Goal: Task Accomplishment & Management: Complete application form

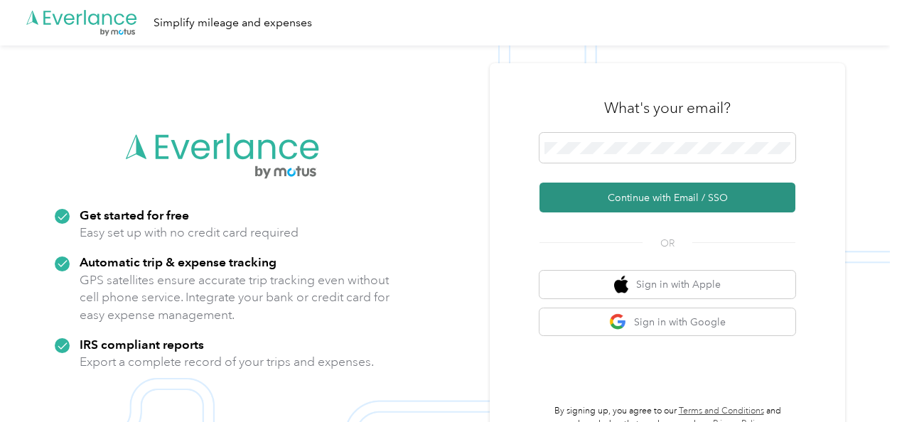
click at [654, 198] on button "Continue with Email / SSO" at bounding box center [667, 198] width 256 height 30
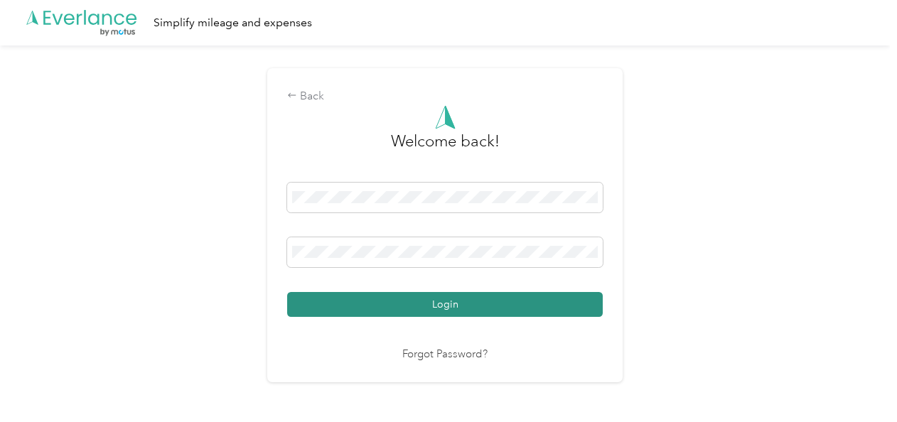
click at [475, 302] on button "Login" at bounding box center [444, 304] width 315 height 25
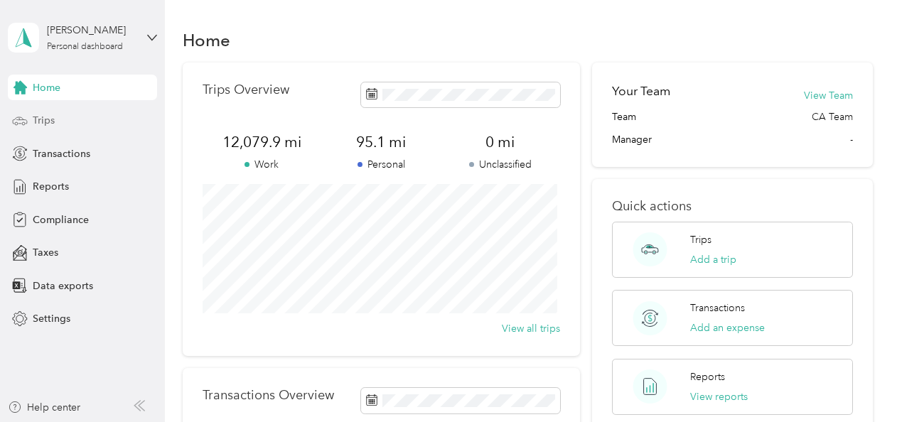
click at [55, 120] on div "Trips" at bounding box center [82, 121] width 149 height 26
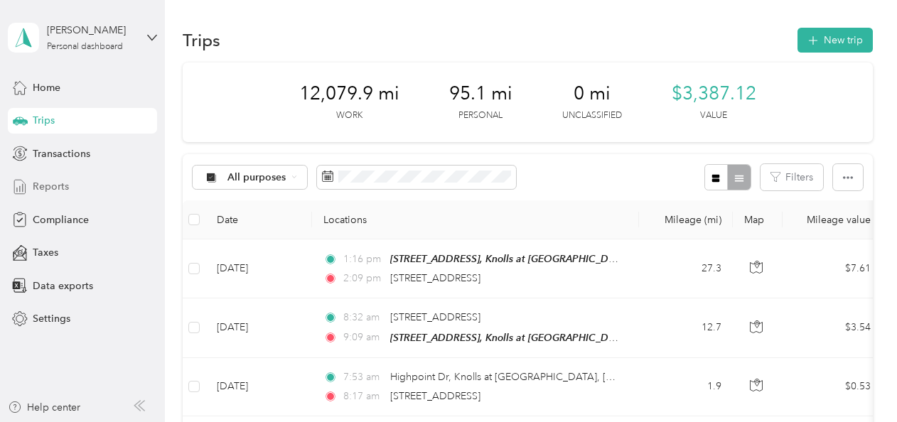
click at [60, 190] on span "Reports" at bounding box center [51, 186] width 36 height 15
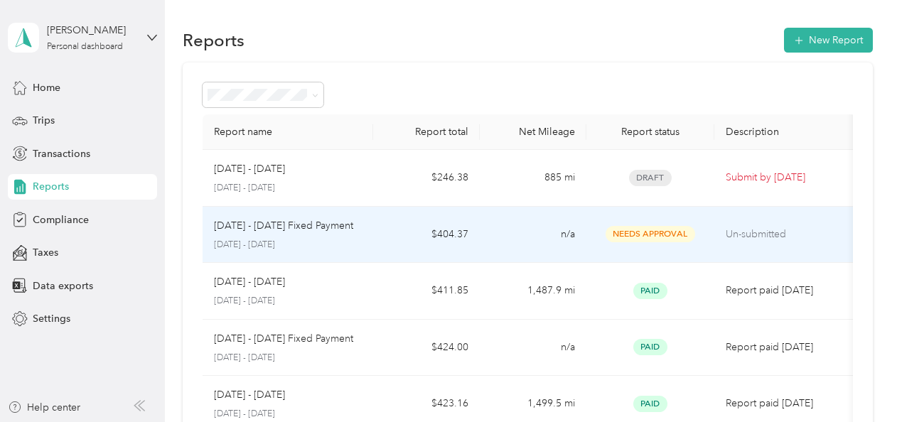
click at [646, 234] on span "Needs Approval" at bounding box center [650, 234] width 90 height 16
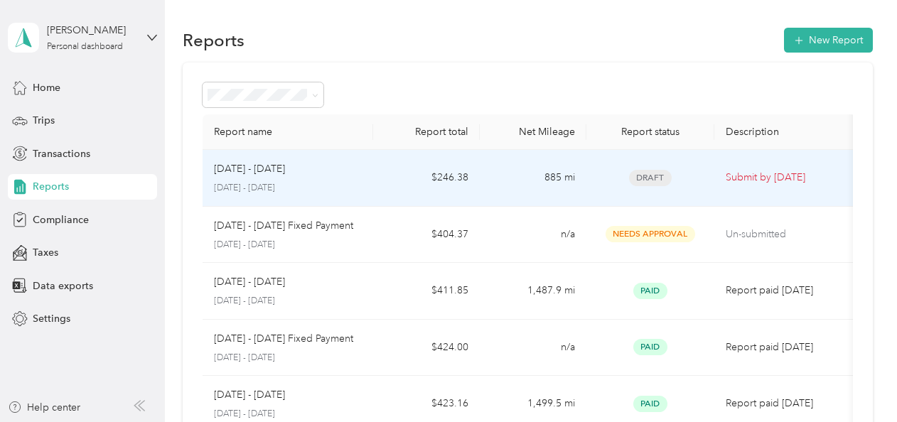
click at [650, 180] on span "Draft" at bounding box center [650, 178] width 43 height 16
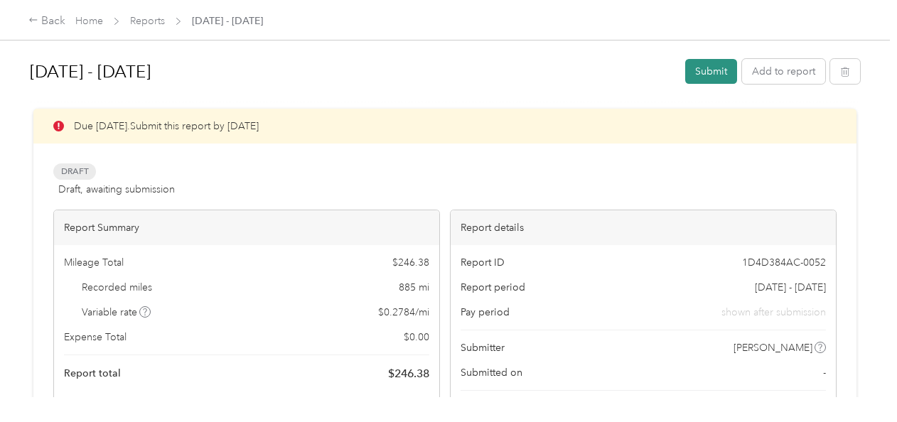
click at [705, 73] on button "Submit" at bounding box center [711, 71] width 52 height 25
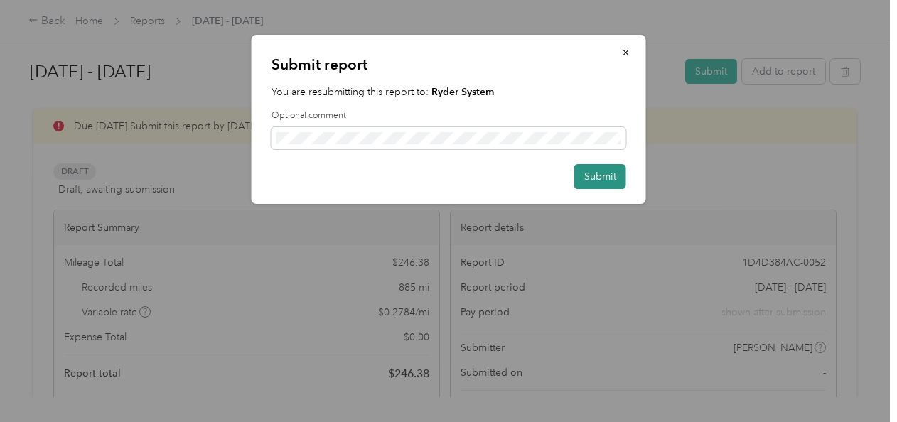
click at [588, 182] on button "Submit" at bounding box center [600, 176] width 52 height 25
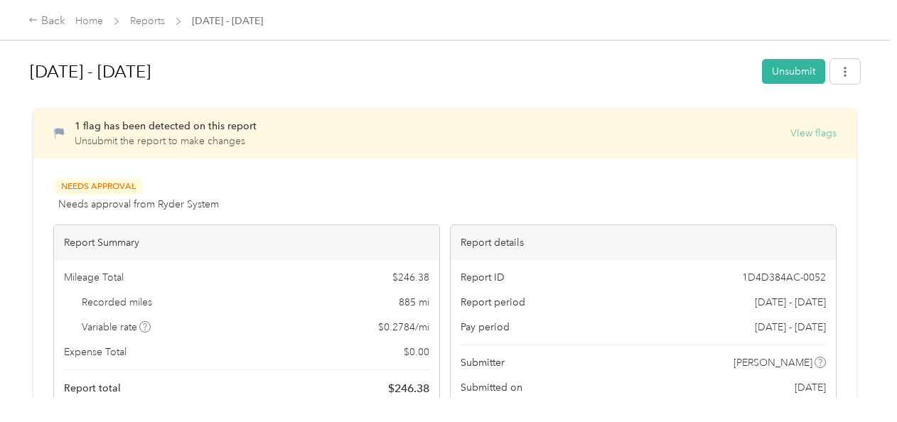
click at [801, 131] on button "View flags" at bounding box center [813, 133] width 46 height 15
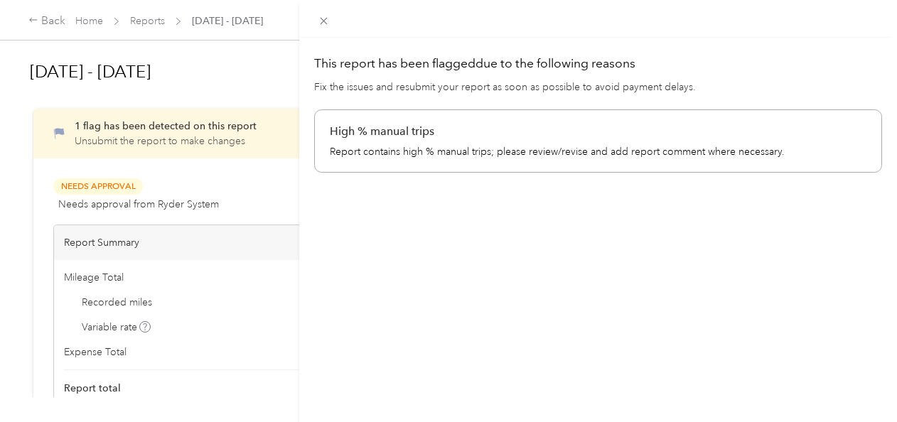
click at [731, 153] on p "Report contains high % manual trips; please review/revise and add report commen…" at bounding box center [598, 151] width 536 height 15
drag, startPoint x: 720, startPoint y: 255, endPoint x: 705, endPoint y: 350, distance: 96.5
click at [705, 350] on div "This report has been flagged due to the following reasons Fix the issues and re…" at bounding box center [597, 249] width 597 height 422
drag, startPoint x: 705, startPoint y: 350, endPoint x: 824, endPoint y: 151, distance: 232.6
click at [824, 151] on p "Report contains high % manual trips; please review/revise and add report commen…" at bounding box center [598, 151] width 536 height 15
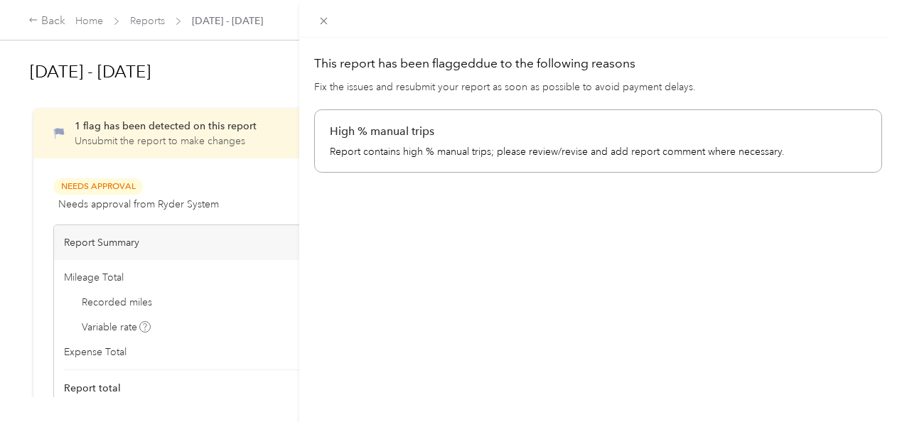
click at [64, 132] on div "This report has been flagged due to the following reasons Fix the issues and re…" at bounding box center [448, 211] width 897 height 422
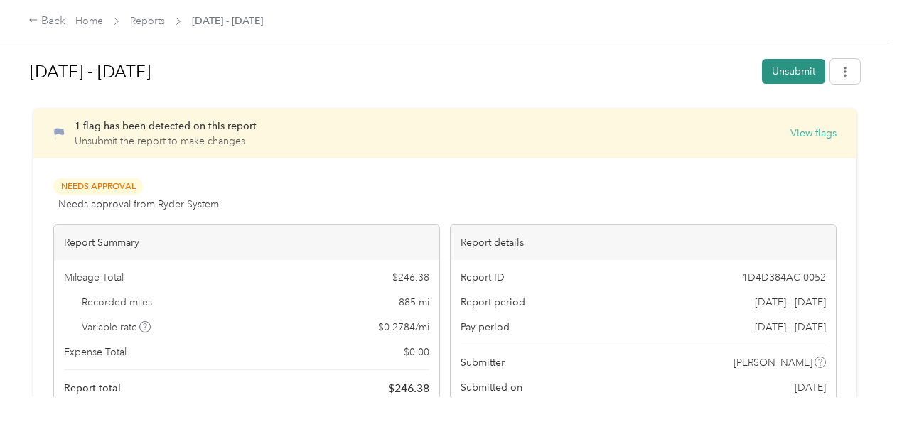
click at [781, 74] on button "Unsubmit" at bounding box center [793, 71] width 63 height 25
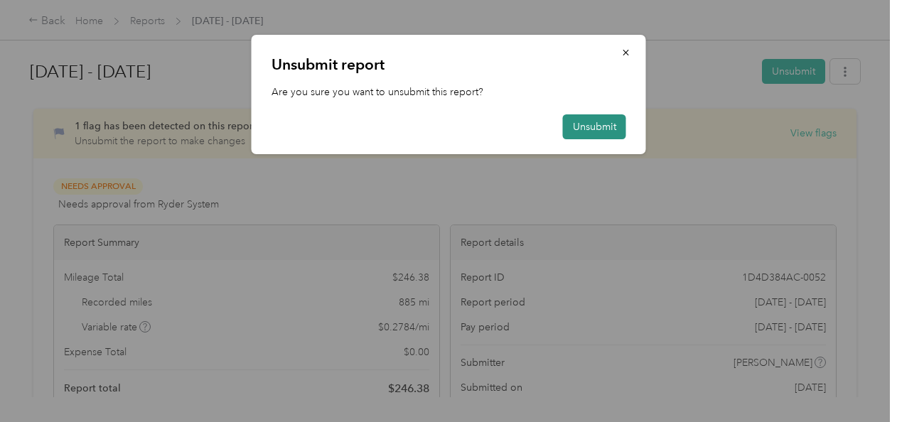
click at [594, 123] on button "Unsubmit" at bounding box center [594, 126] width 63 height 25
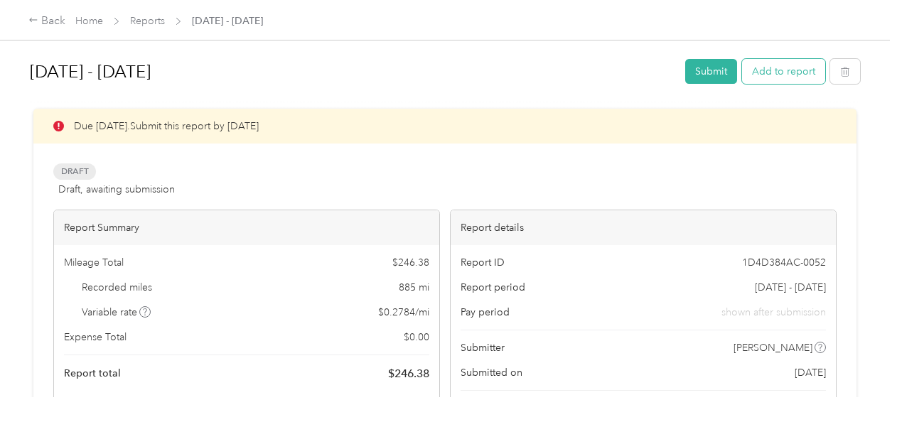
click at [780, 75] on button "Add to report" at bounding box center [783, 71] width 83 height 25
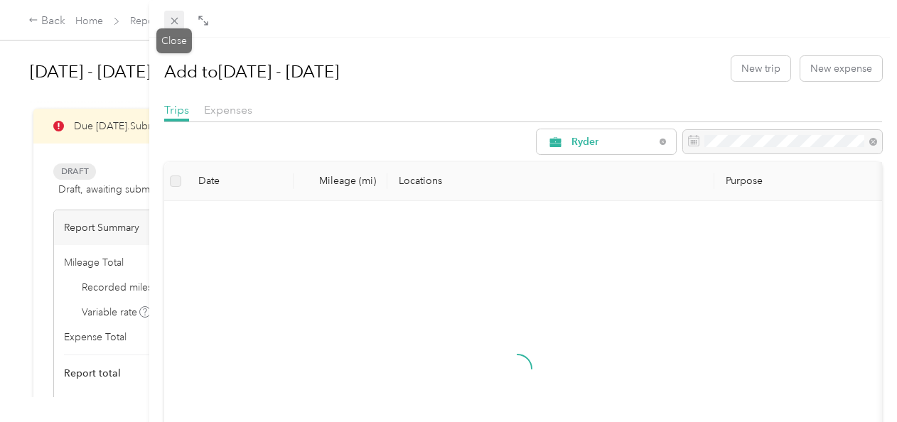
click at [171, 23] on icon at bounding box center [174, 21] width 12 height 12
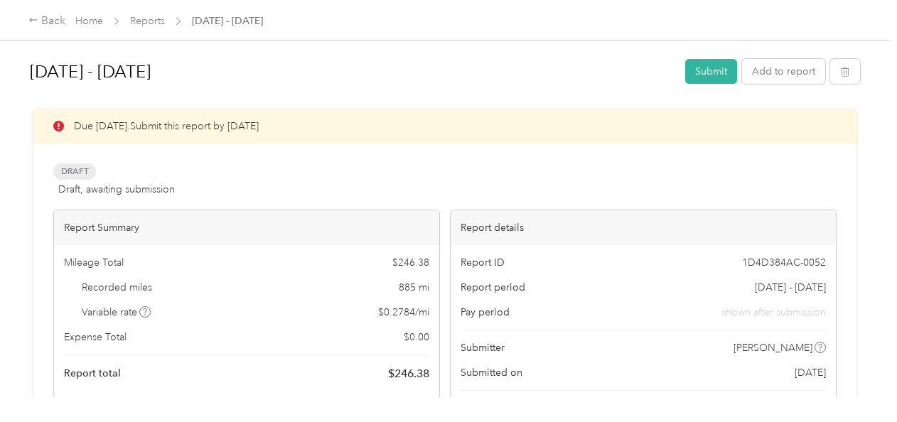
click at [273, 126] on div "Due [DATE]. Submit this report by [DATE]" at bounding box center [444, 126] width 823 height 35
click at [58, 126] on icon at bounding box center [58, 126] width 11 height 11
click at [85, 172] on span "Draft" at bounding box center [74, 171] width 43 height 16
click at [700, 75] on button "Submit" at bounding box center [711, 71] width 52 height 25
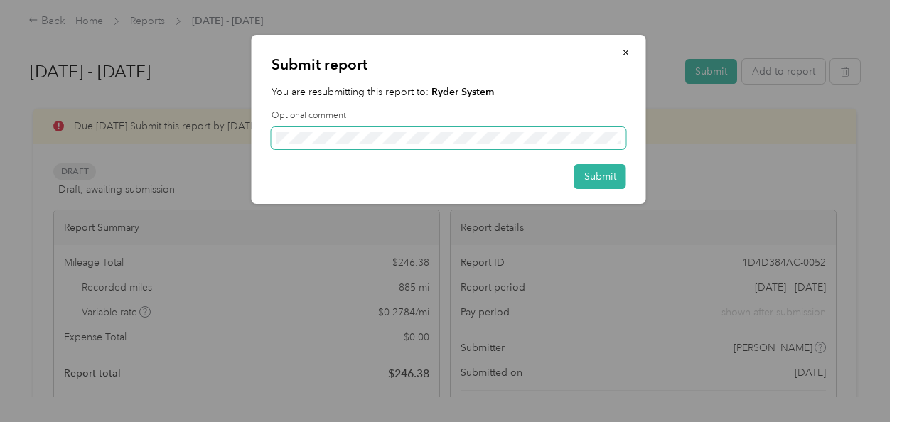
scroll to position [0, 134]
click at [605, 180] on button "Submit" at bounding box center [600, 176] width 52 height 25
